Goal: Transaction & Acquisition: Purchase product/service

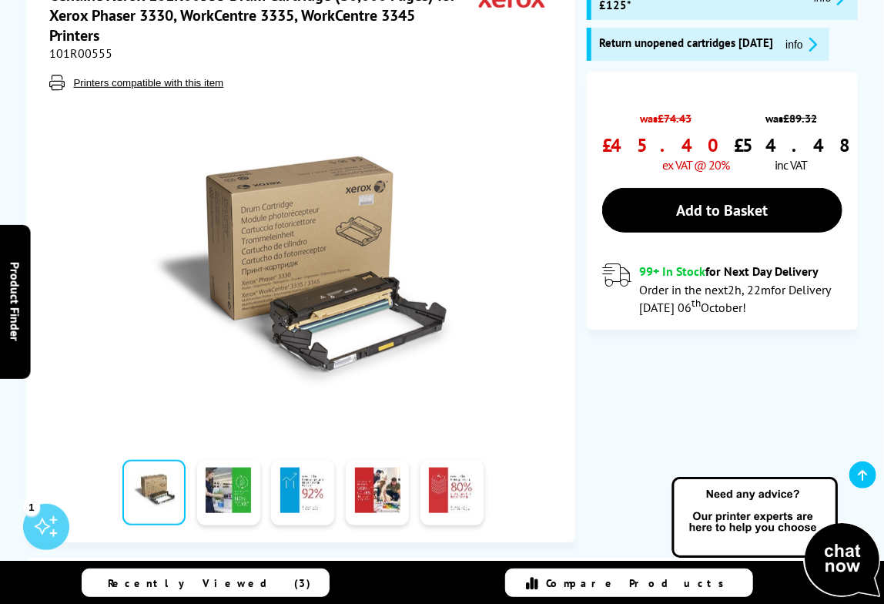
scroll to position [154, 0]
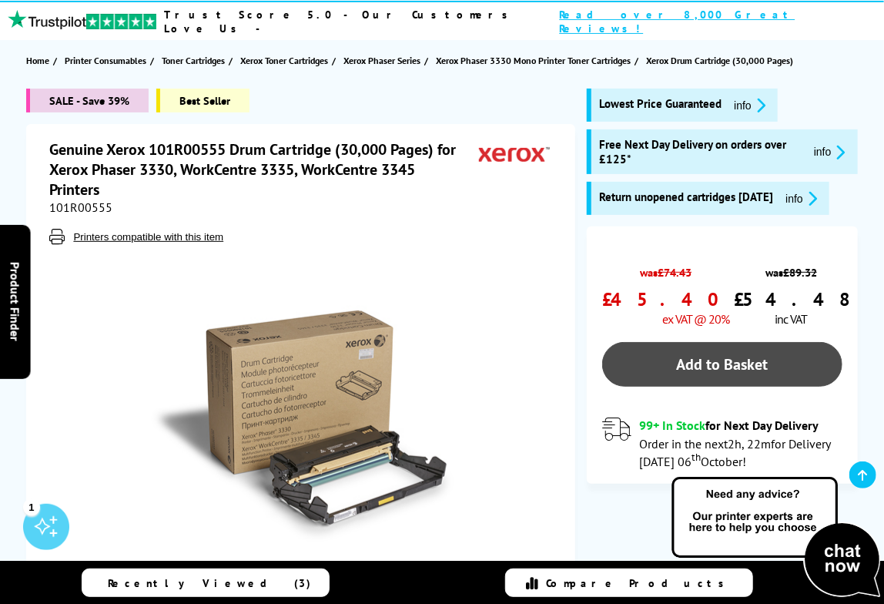
click at [732, 355] on link "Add to Basket" at bounding box center [722, 364] width 240 height 45
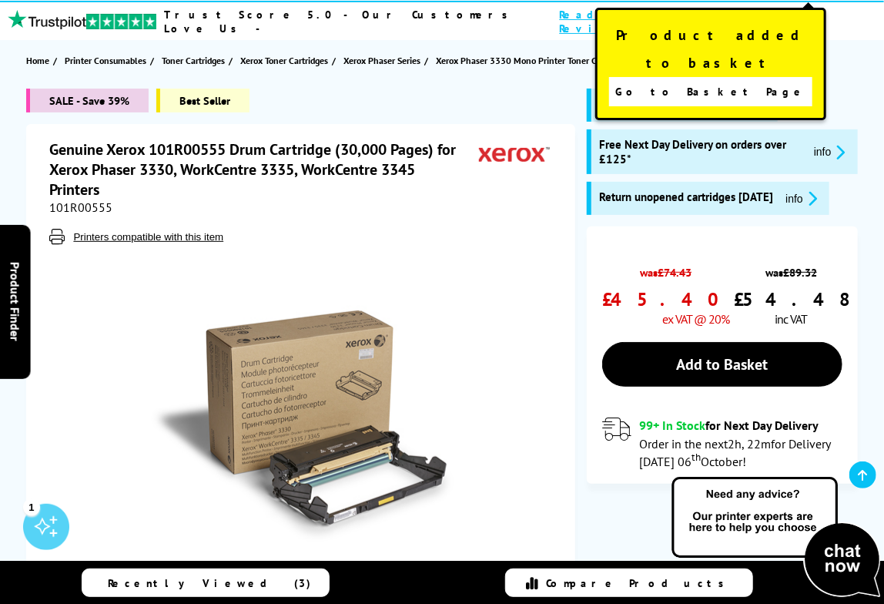
click at [716, 81] on span "Go to Basket Page" at bounding box center [712, 92] width 192 height 22
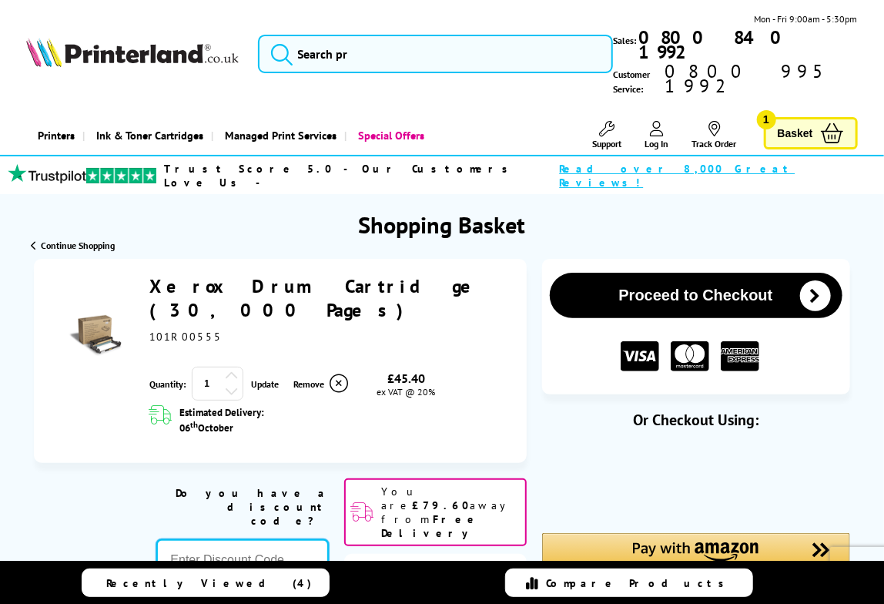
paste input "KLPER5"
type input "KLPER5"
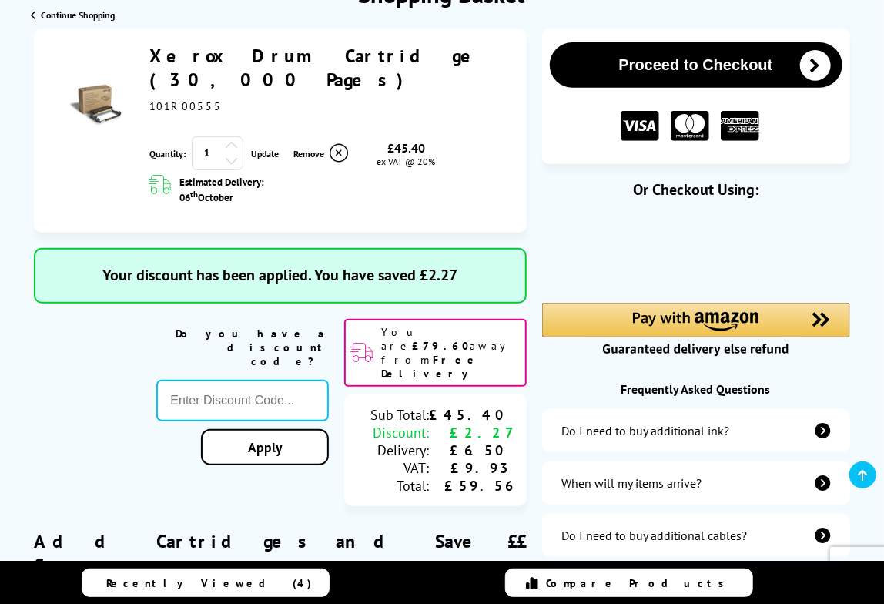
scroll to position [76, 0]
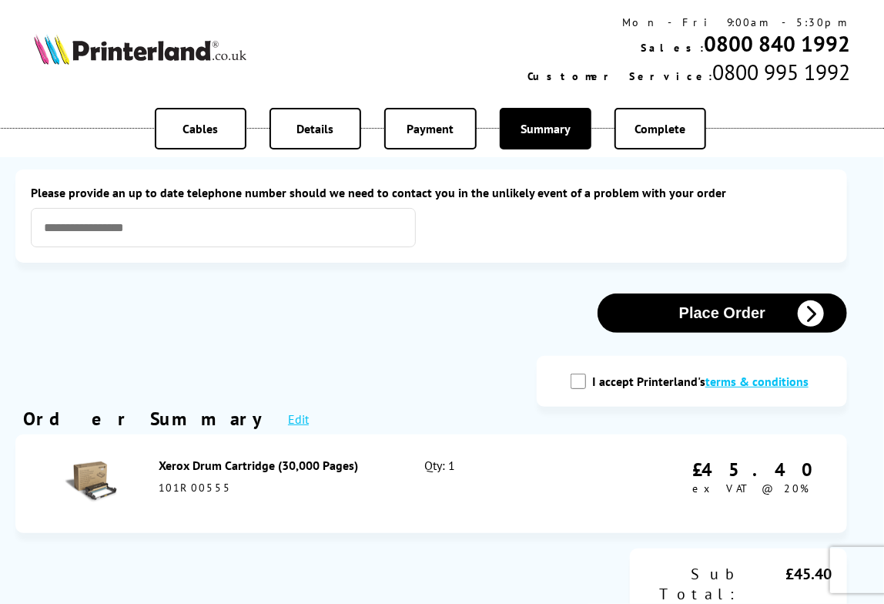
click at [580, 385] on input "I accept Printerland's terms & conditions" at bounding box center [578, 381] width 15 height 15
checkbox input "true"
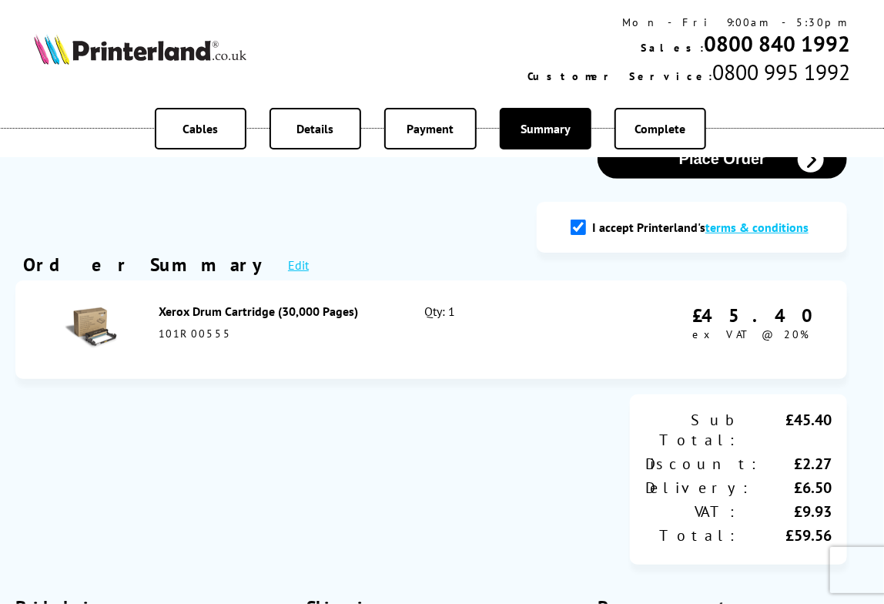
scroll to position [76, 0]
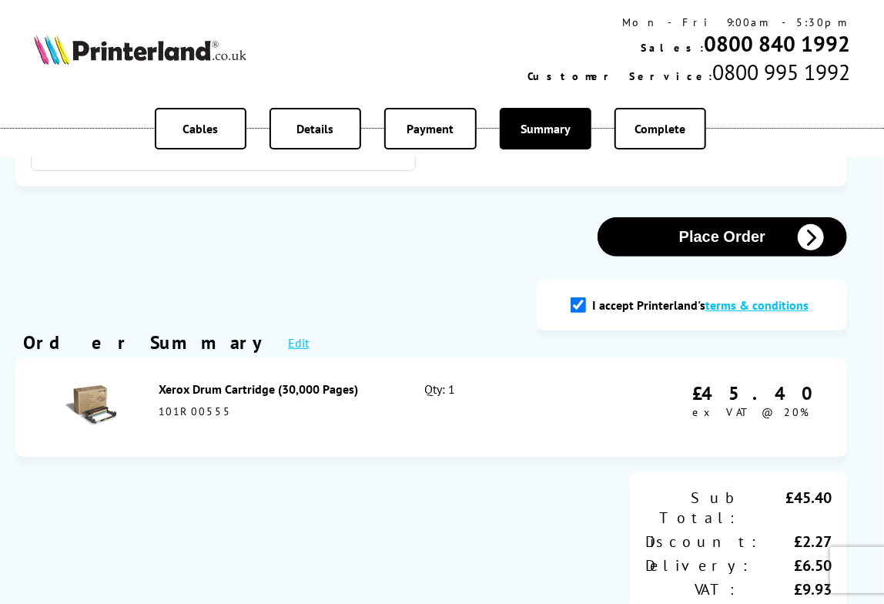
click at [737, 235] on button "Place Order" at bounding box center [723, 236] width 250 height 39
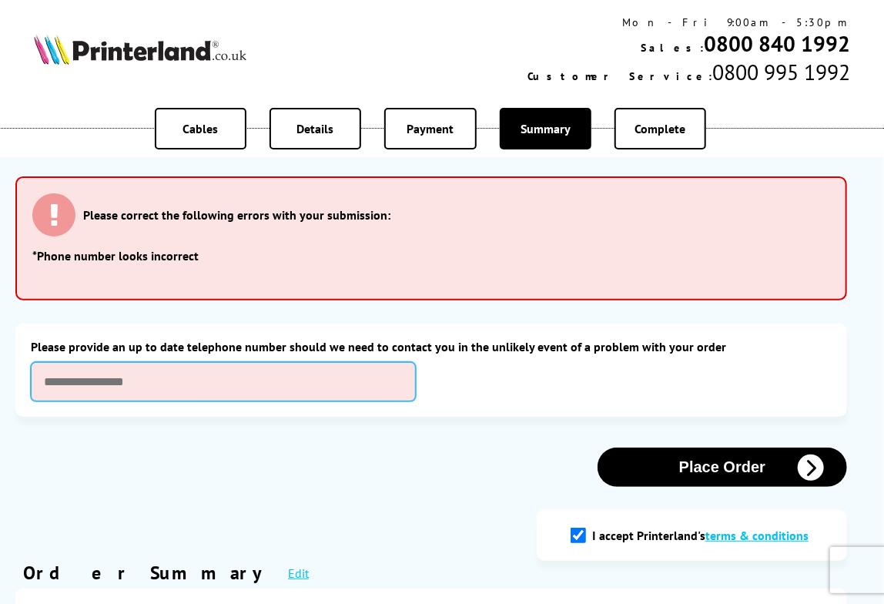
scroll to position [0, 0]
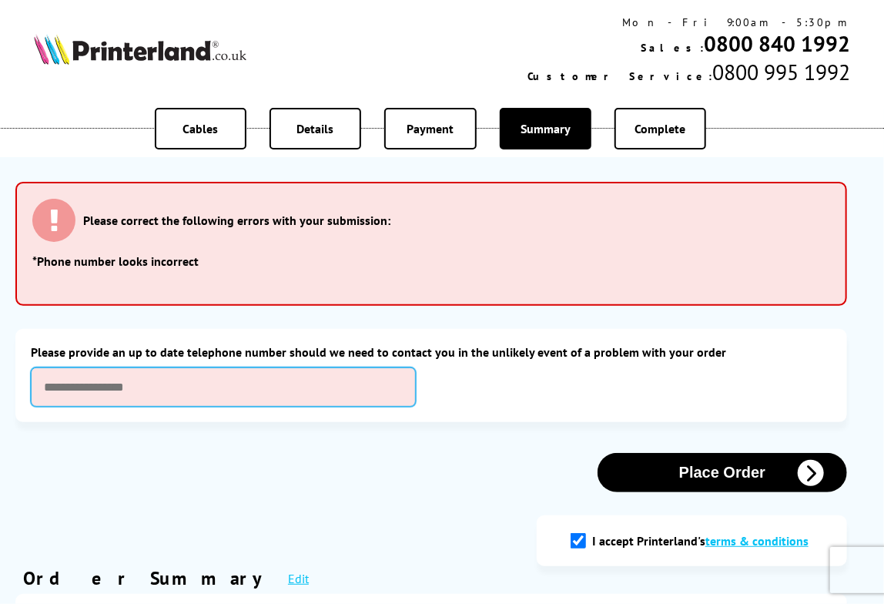
click at [145, 394] on input "text" at bounding box center [223, 386] width 385 height 39
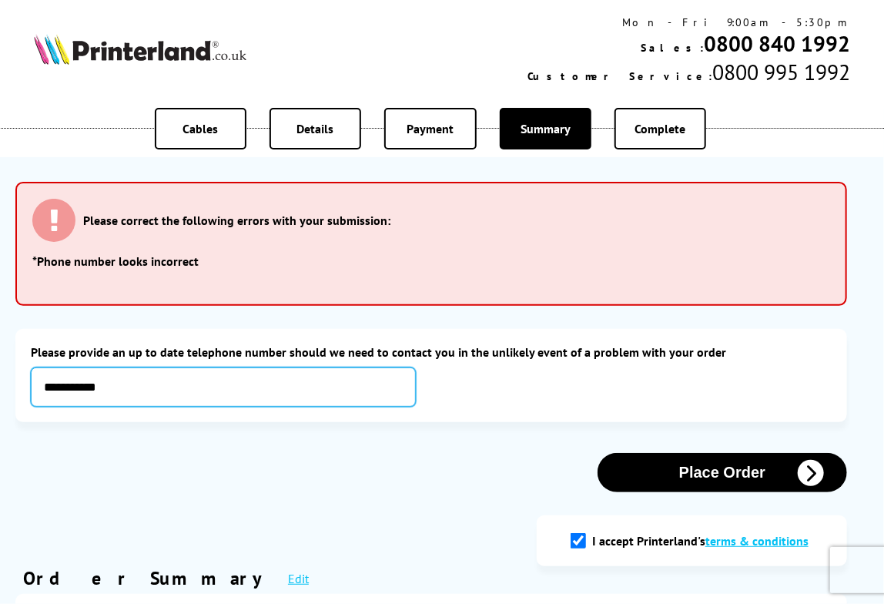
type input "**********"
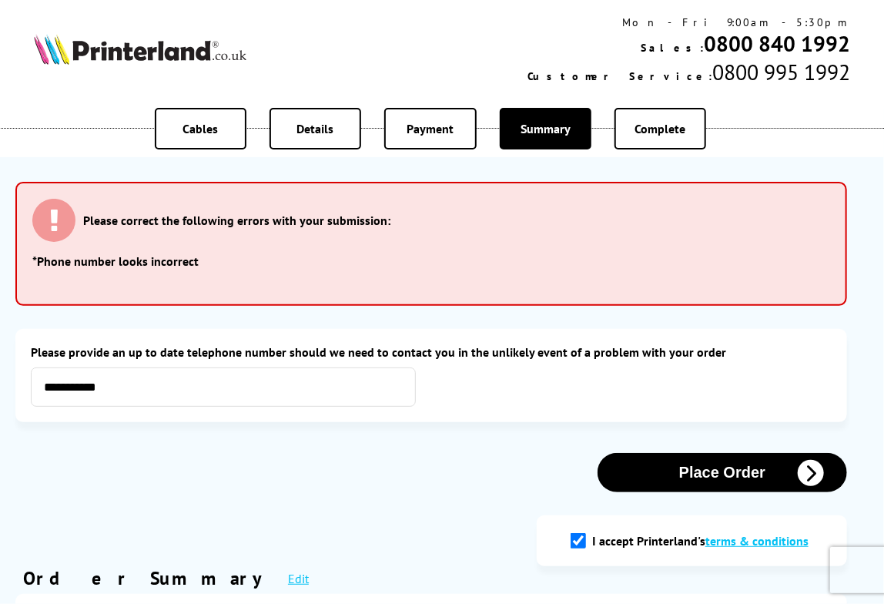
click at [721, 482] on button "Place Order" at bounding box center [723, 472] width 250 height 39
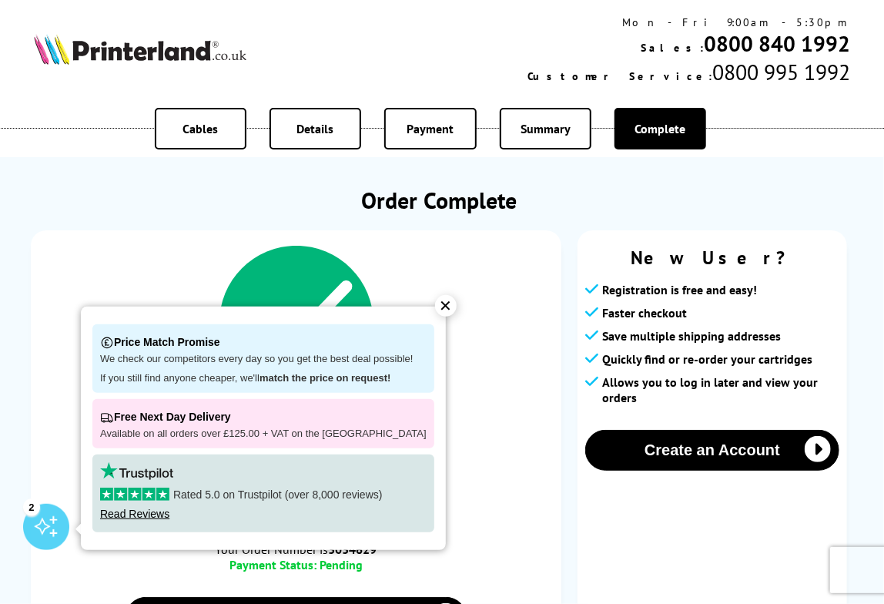
click at [435, 305] on div "✕" at bounding box center [446, 306] width 22 height 22
